Goal: Check status: Check status

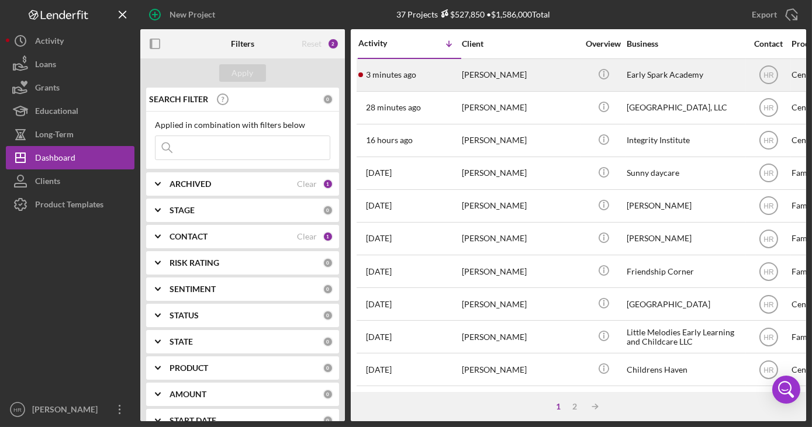
click at [644, 68] on div "Early Spark Academy" at bounding box center [685, 75] width 117 height 31
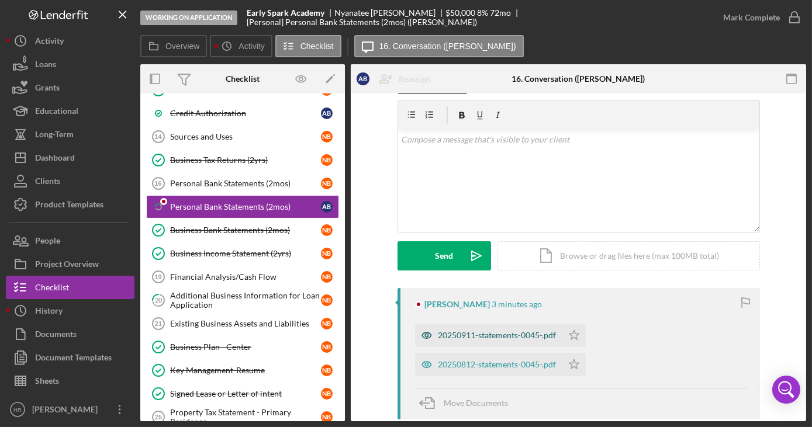
scroll to position [106, 0]
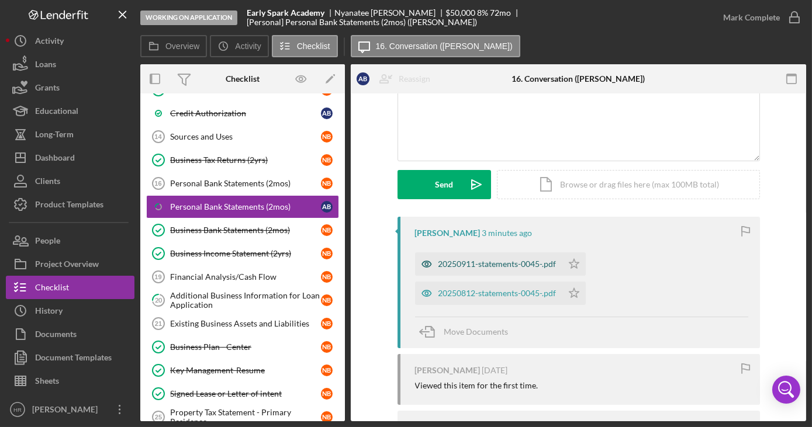
click at [486, 261] on div "20250911-statements-0045-.pdf" at bounding box center [498, 264] width 118 height 9
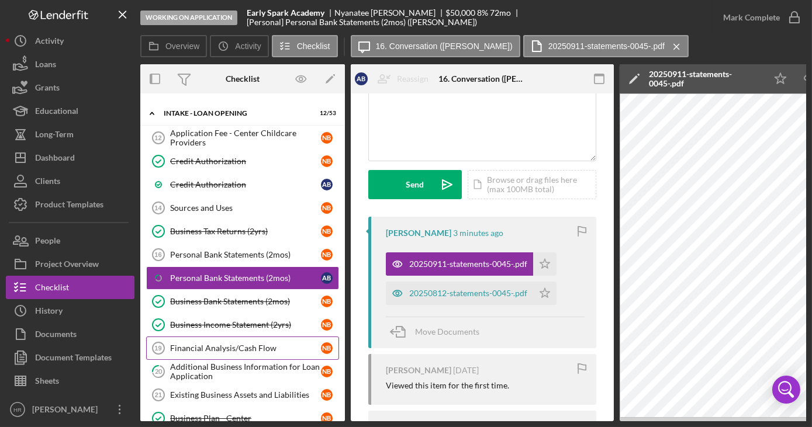
scroll to position [0, 0]
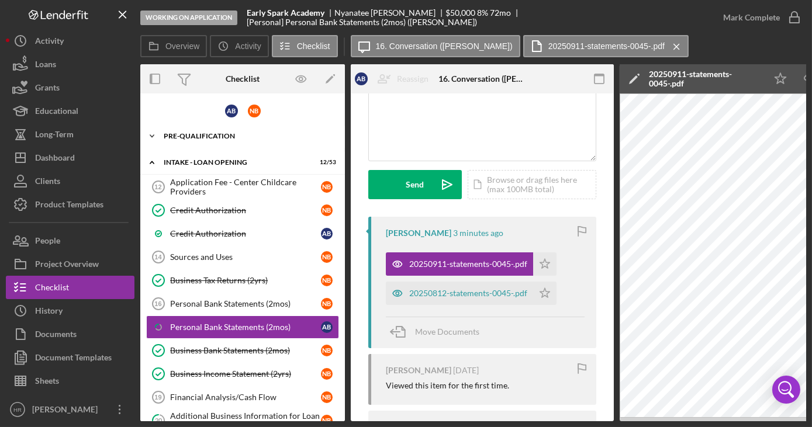
click at [216, 136] on div "Pre-Qualification" at bounding box center [247, 136] width 167 height 7
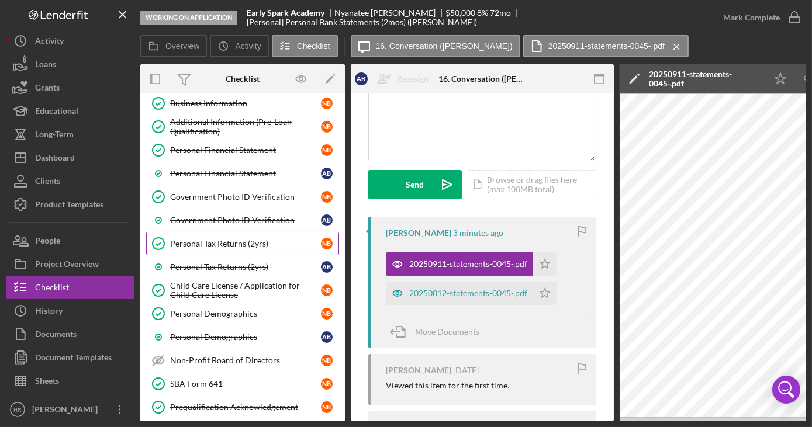
scroll to position [106, 0]
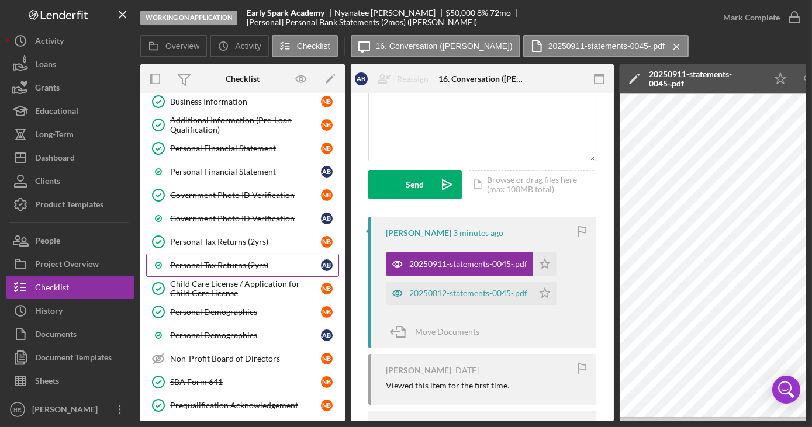
click at [216, 265] on div "Personal Tax Returns (2yrs)" at bounding box center [245, 265] width 151 height 9
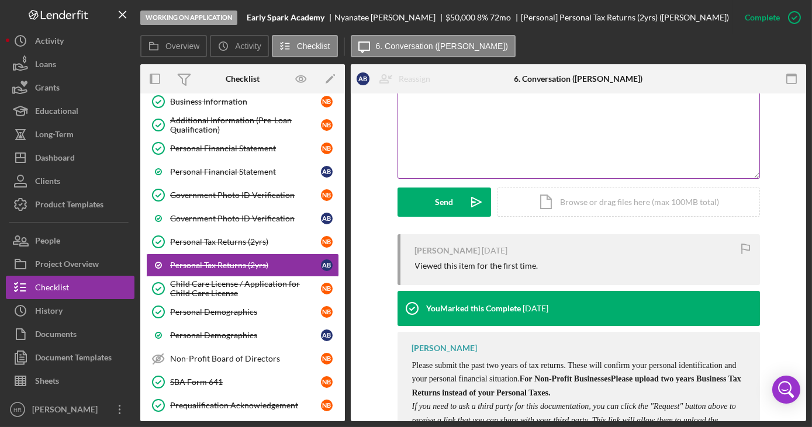
scroll to position [265, 0]
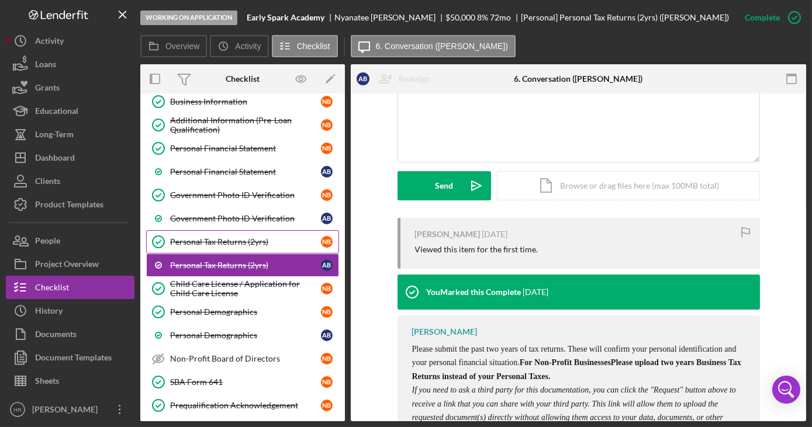
click at [218, 237] on div "Personal Tax Returns (2yrs)" at bounding box center [245, 241] width 151 height 9
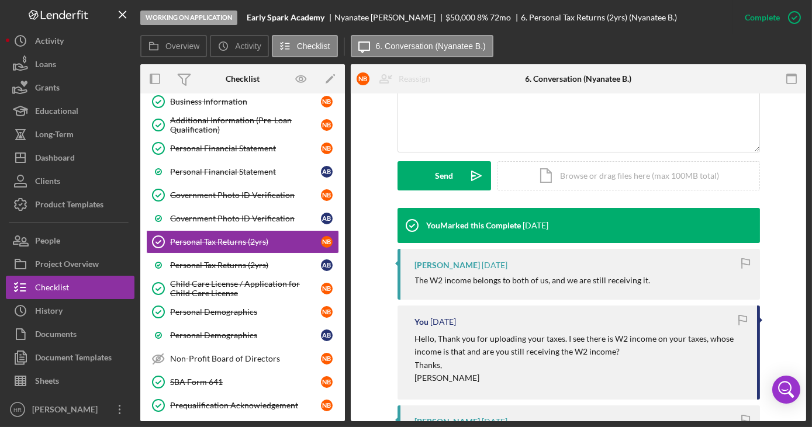
scroll to position [425, 0]
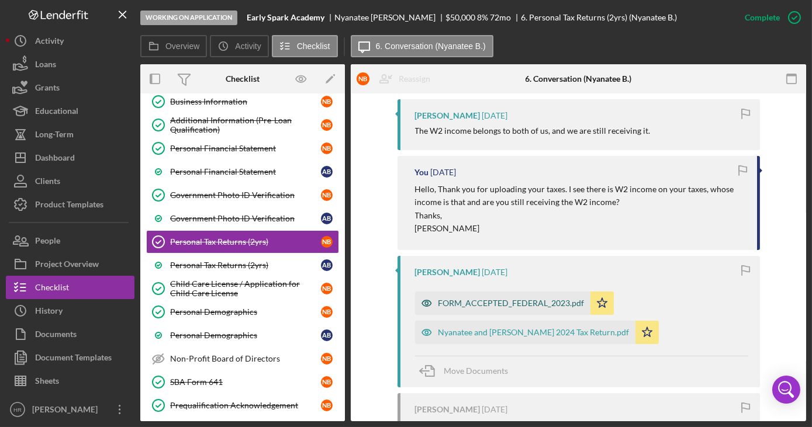
click at [482, 299] on div "FORM_ACCEPTED_FEDERAL_2023.pdf" at bounding box center [512, 303] width 146 height 9
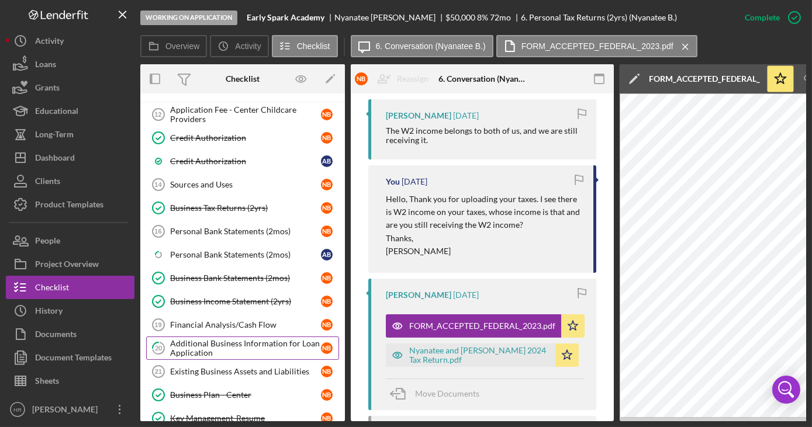
scroll to position [744, 0]
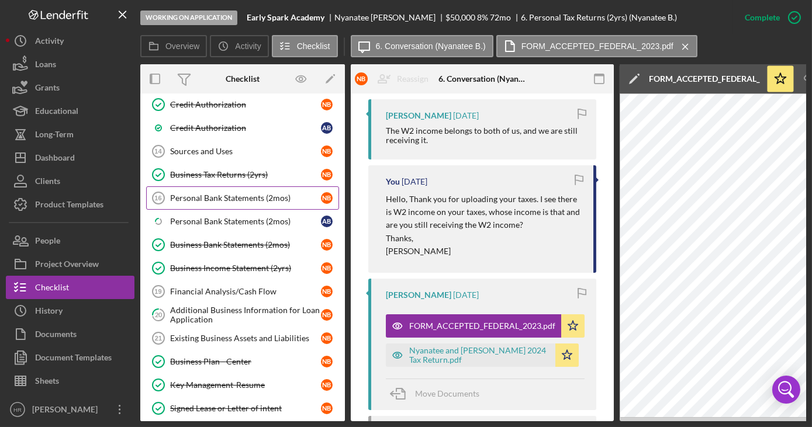
click at [197, 194] on div "Personal Bank Statements (2mos)" at bounding box center [245, 198] width 151 height 9
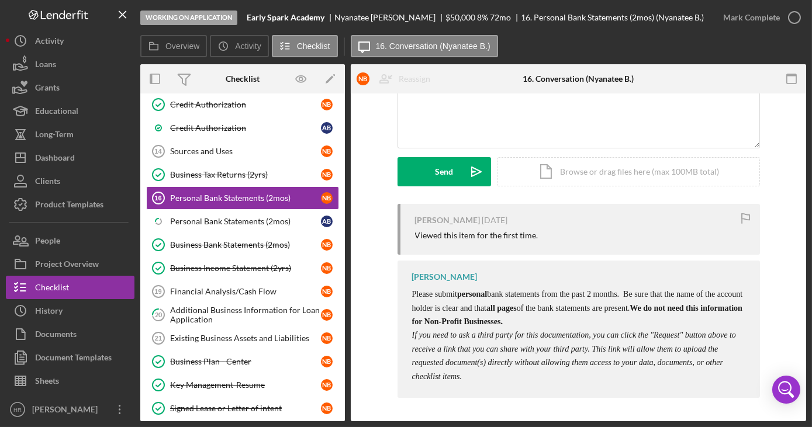
scroll to position [131, 0]
click at [215, 217] on div "Personal Bank Statements (2mos)" at bounding box center [245, 221] width 151 height 9
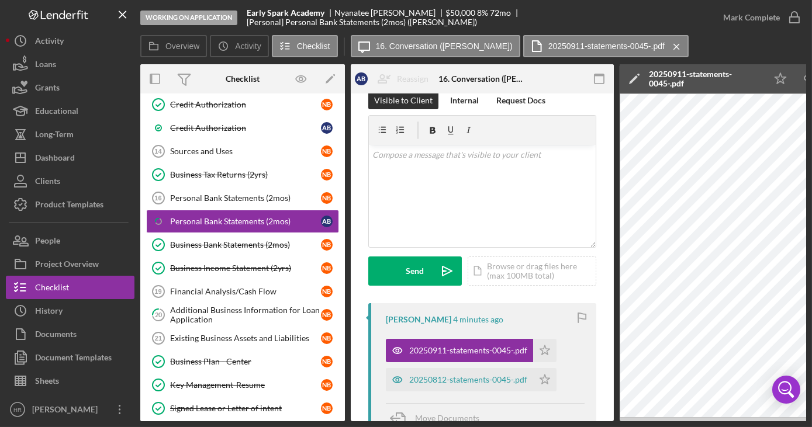
scroll to position [53, 0]
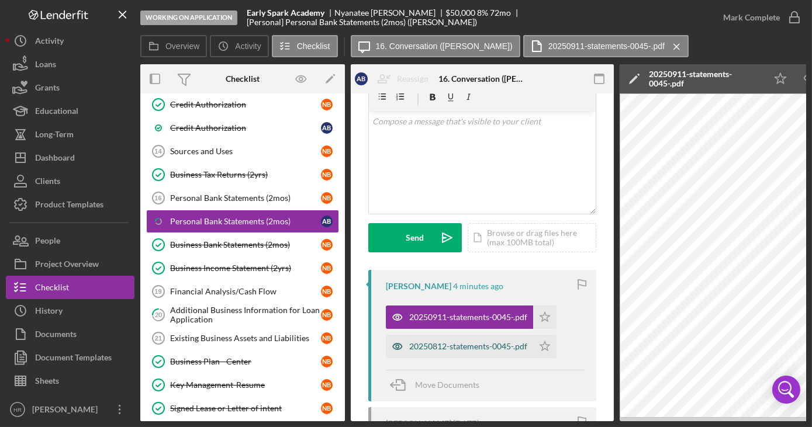
click at [444, 347] on div "20250812-statements-0045-.pdf" at bounding box center [468, 346] width 118 height 9
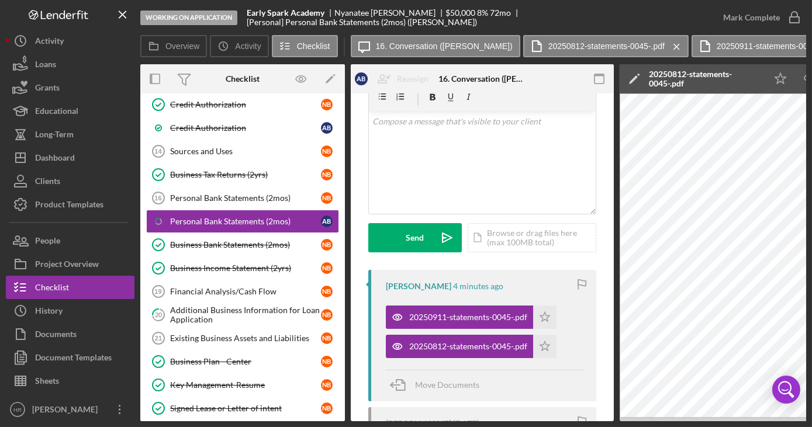
drag, startPoint x: 433, startPoint y: 421, endPoint x: 536, endPoint y: 421, distance: 102.9
click at [536, 421] on div "Overview Internal Workflow Stage Working on Application Icon/Dropdown Arrow Arc…" at bounding box center [473, 242] width 666 height 357
drag, startPoint x: 536, startPoint y: 421, endPoint x: 493, endPoint y: 423, distance: 43.3
click at [493, 423] on div "Working on Application Early Spark Academy Nyanatee Bailey $50,000 $25,000 8 % …" at bounding box center [406, 213] width 812 height 427
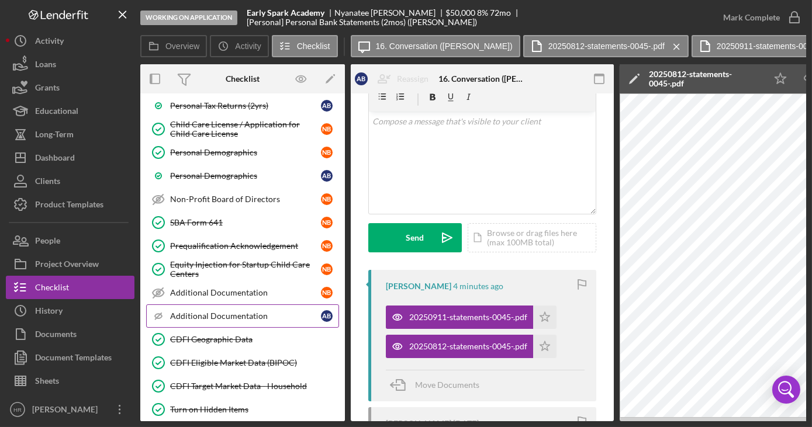
scroll to position [212, 0]
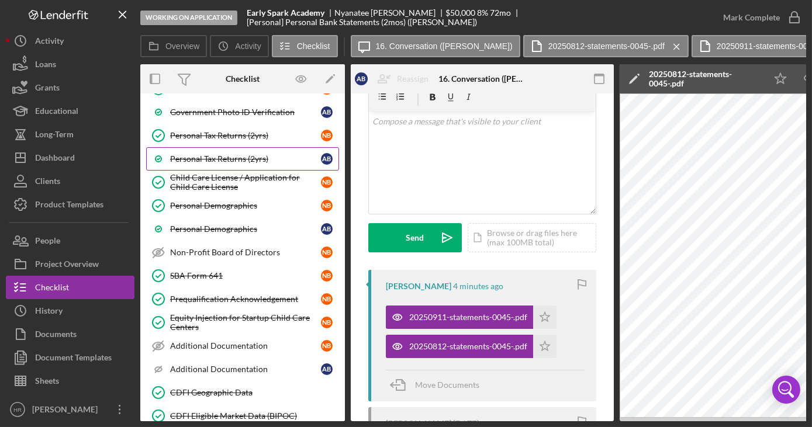
click at [220, 155] on div "Personal Tax Returns (2yrs)" at bounding box center [245, 158] width 151 height 9
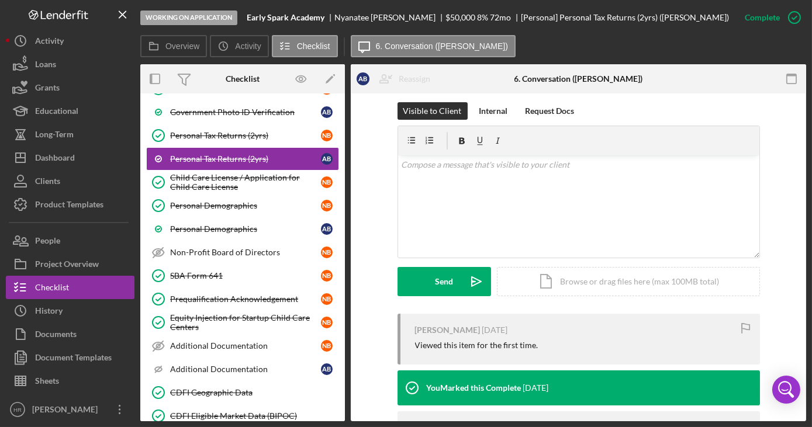
scroll to position [212, 0]
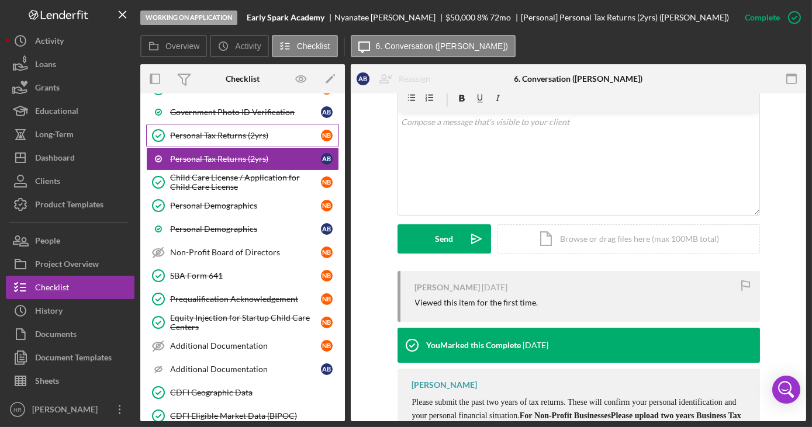
click at [243, 131] on div "Personal Tax Returns (2yrs)" at bounding box center [245, 135] width 151 height 9
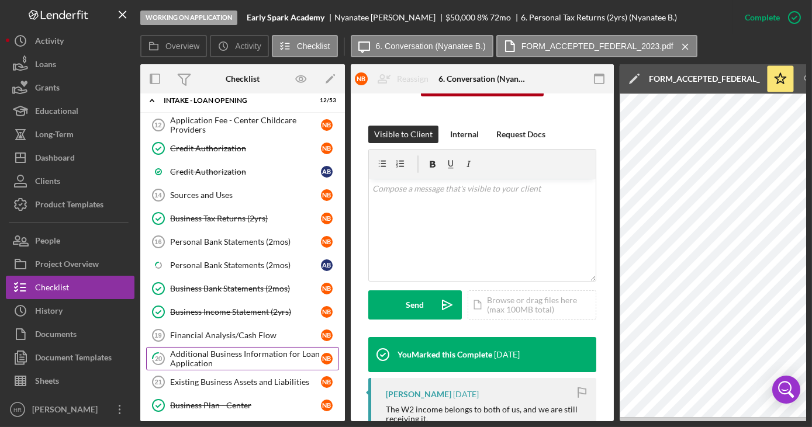
scroll to position [744, 0]
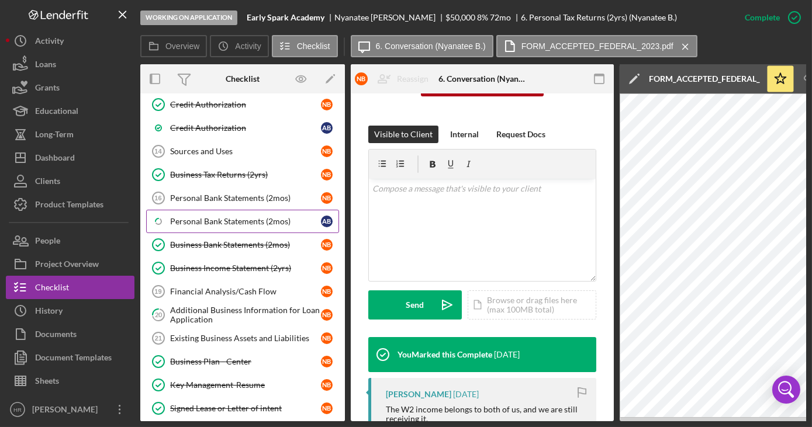
drag, startPoint x: 205, startPoint y: 203, endPoint x: 267, endPoint y: 209, distance: 62.3
click at [204, 210] on link "Icon/Checklist Item Sub Partial Personal Bank Statements (2mos) A B" at bounding box center [242, 221] width 193 height 23
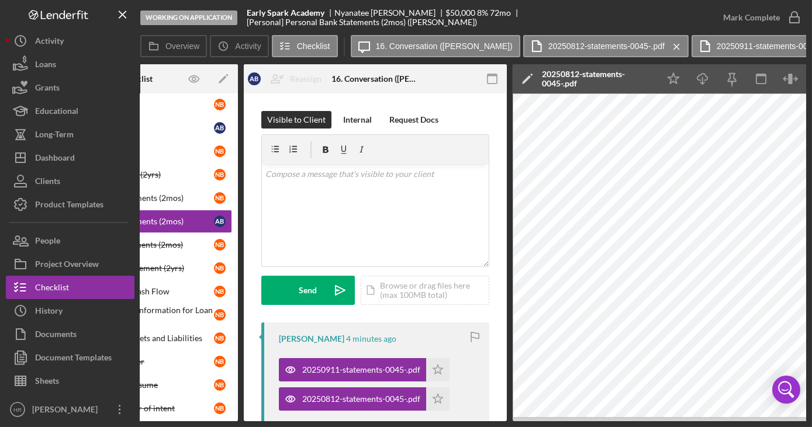
scroll to position [0, 101]
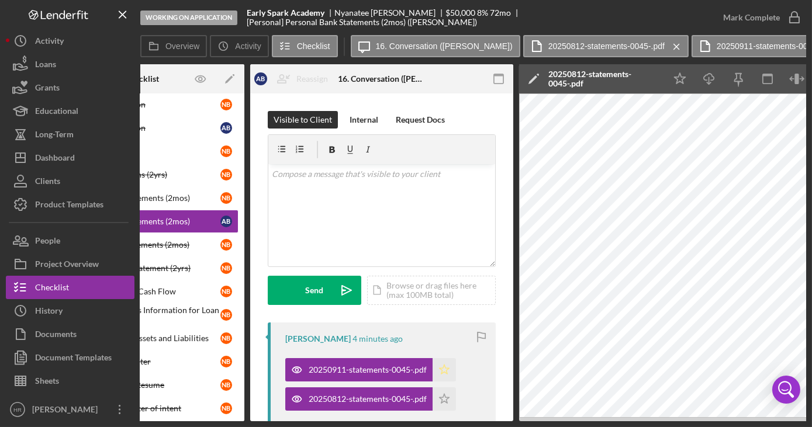
click at [441, 370] on polygon "button" at bounding box center [445, 369] width 10 height 9
click at [447, 401] on icon "Icon/Star" at bounding box center [444, 399] width 23 height 23
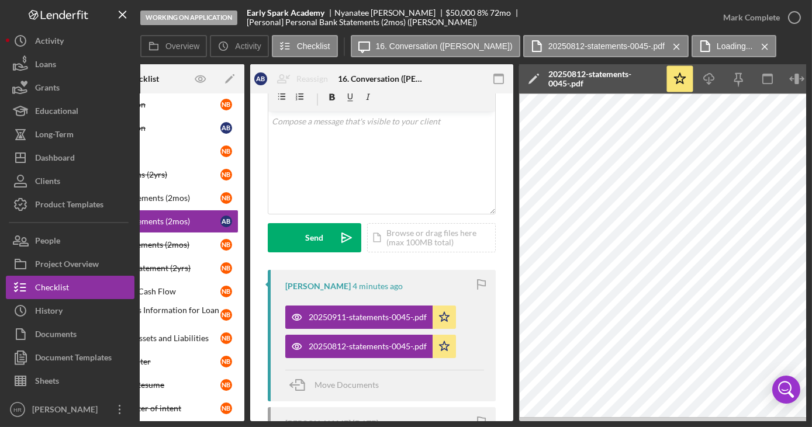
scroll to position [106, 0]
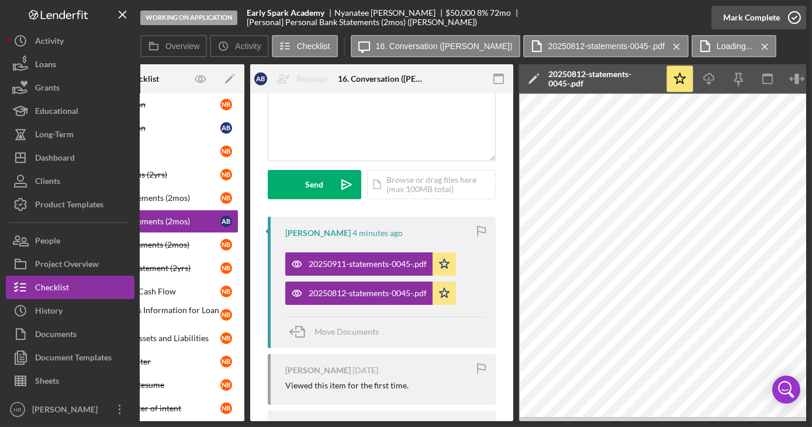
click at [798, 20] on icon "button" at bounding box center [794, 17] width 29 height 29
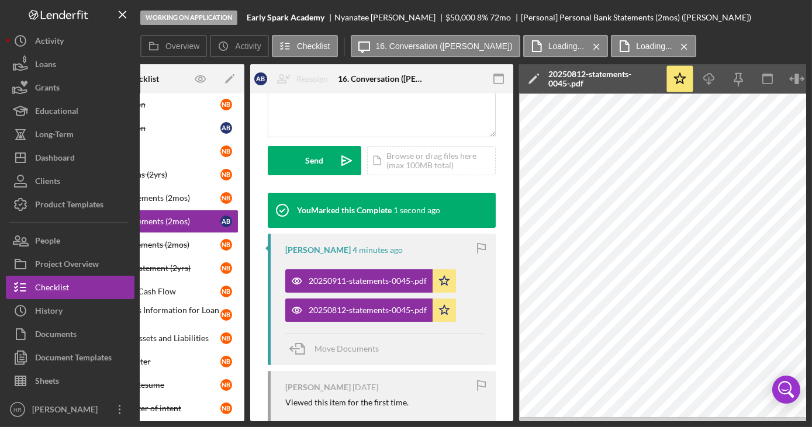
scroll to position [280, 0]
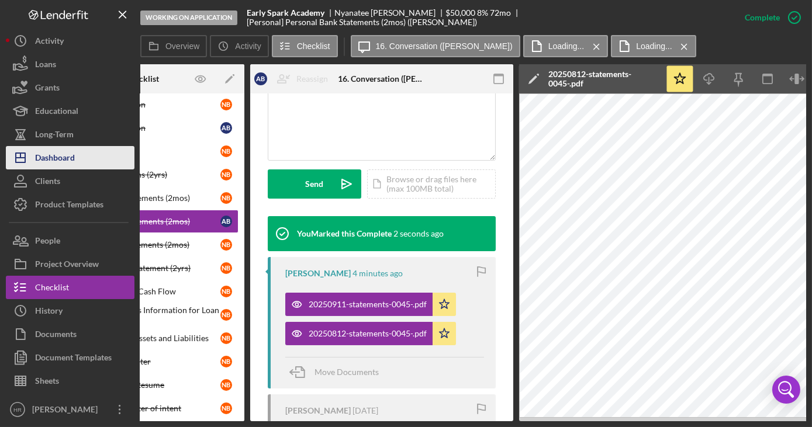
click at [57, 150] on div "Dashboard" at bounding box center [55, 159] width 40 height 26
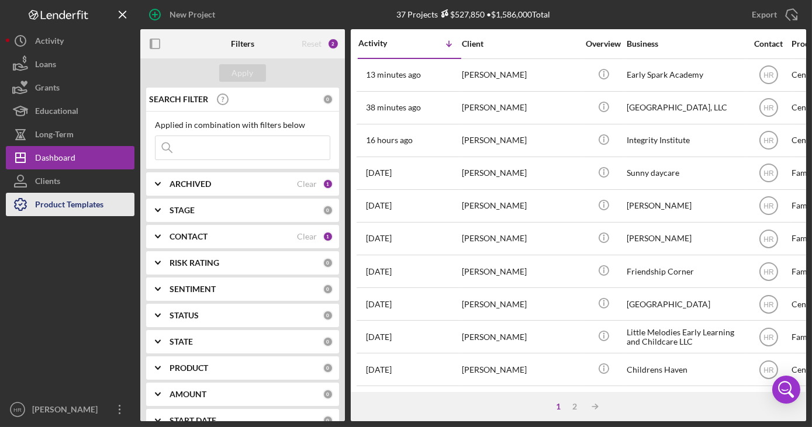
click at [47, 202] on div "Product Templates" at bounding box center [69, 206] width 68 height 26
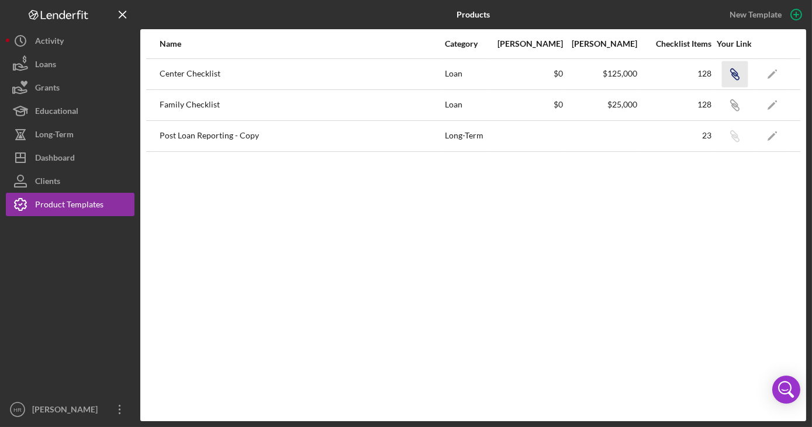
click at [731, 70] on icon "Icon/Link" at bounding box center [735, 74] width 26 height 26
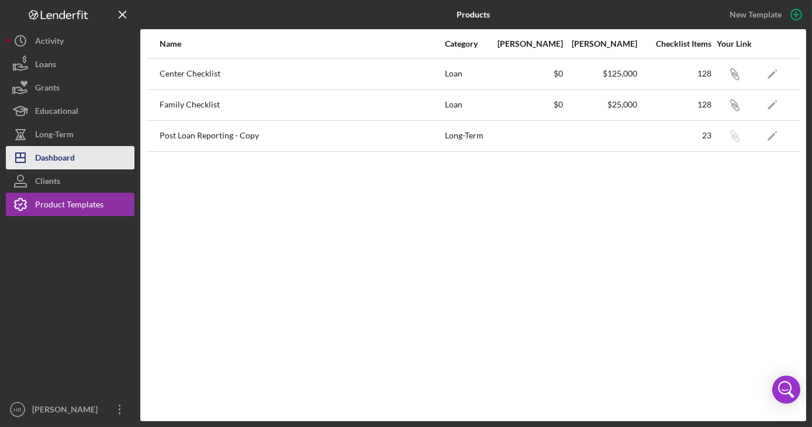
click at [67, 161] on div "Dashboard" at bounding box center [55, 159] width 40 height 26
